Goal: Transaction & Acquisition: Complete application form

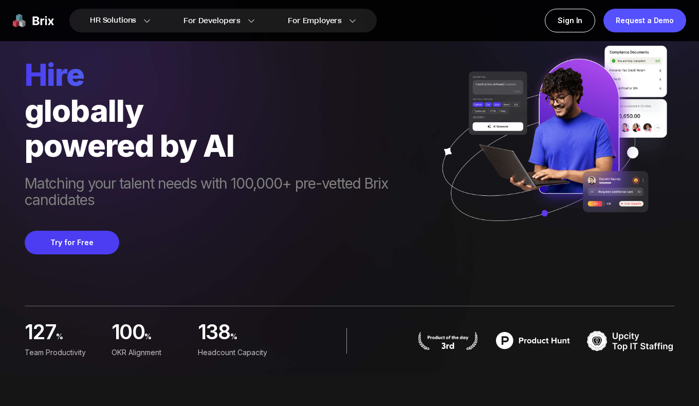
scroll to position [30, 0]
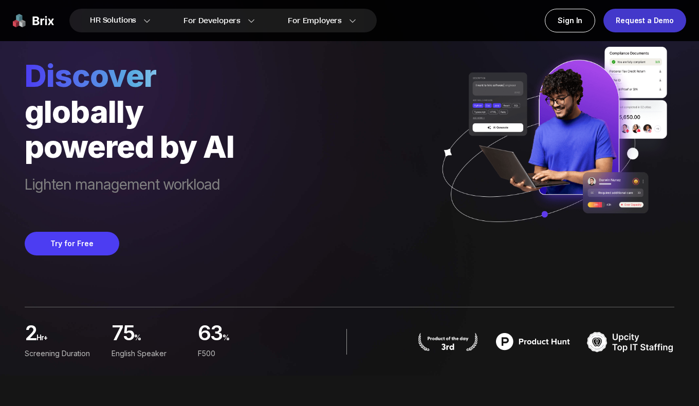
click at [655, 23] on div "Request a Demo" at bounding box center [645, 21] width 83 height 24
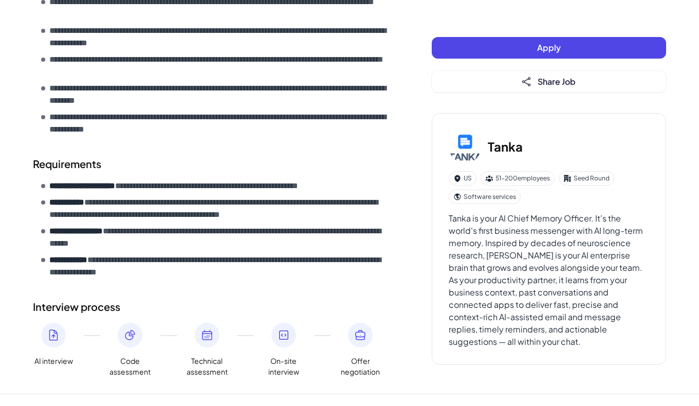
scroll to position [437, 0]
